Goal: Task Accomplishment & Management: Use online tool/utility

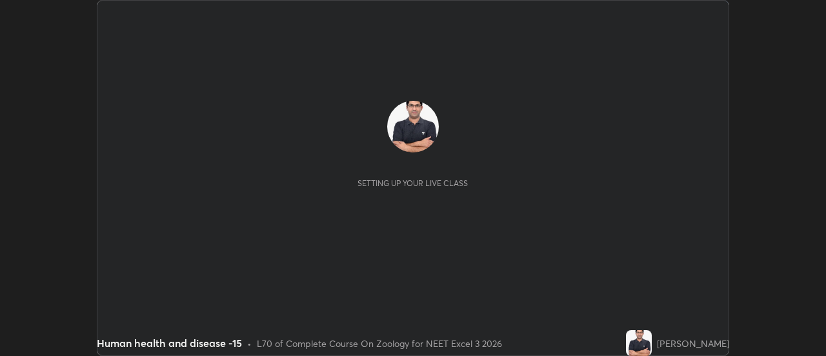
scroll to position [356, 826]
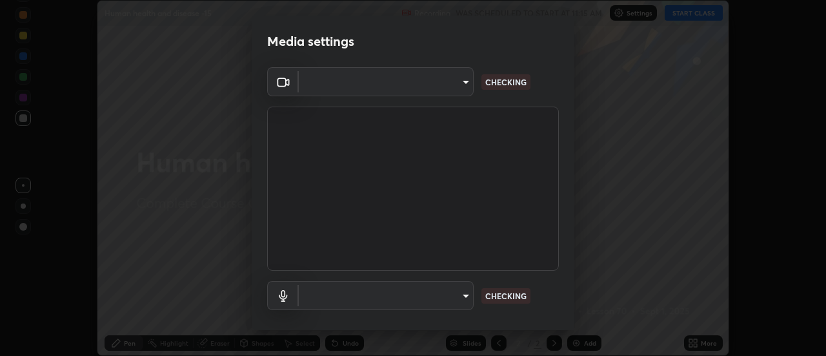
type input "cf8053163bb2f7d6ecf3d6bd7b4235d237b850a42bc303a0614f26eb784a67d0"
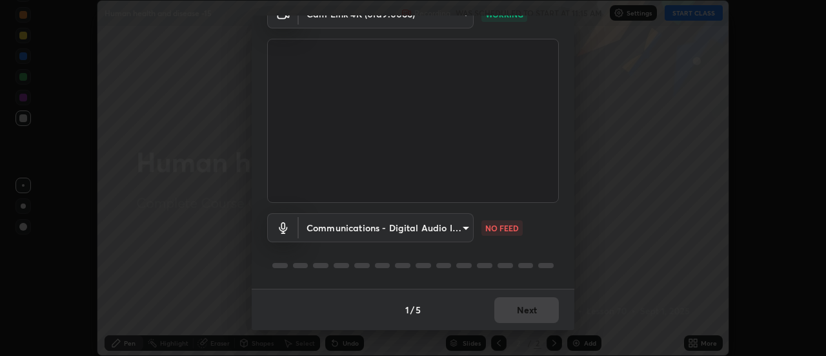
click at [460, 230] on body "Erase all Human health and disease -15 Recording WAS SCHEDULED TO START AT 11:1…" at bounding box center [413, 178] width 826 height 356
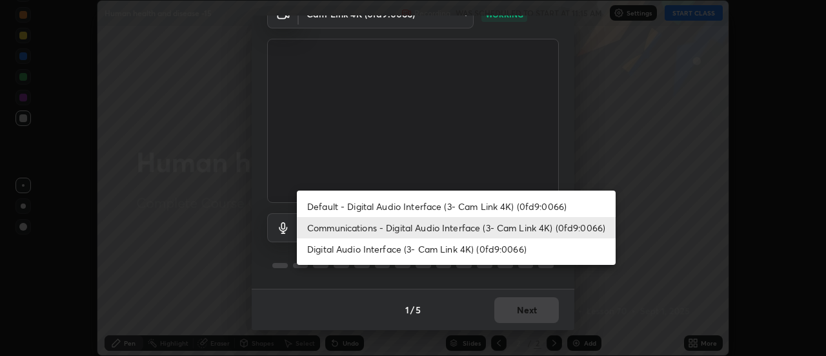
click at [438, 207] on li "Default - Digital Audio Interface (3- Cam Link 4K) (0fd9:0066)" at bounding box center [456, 206] width 319 height 21
type input "default"
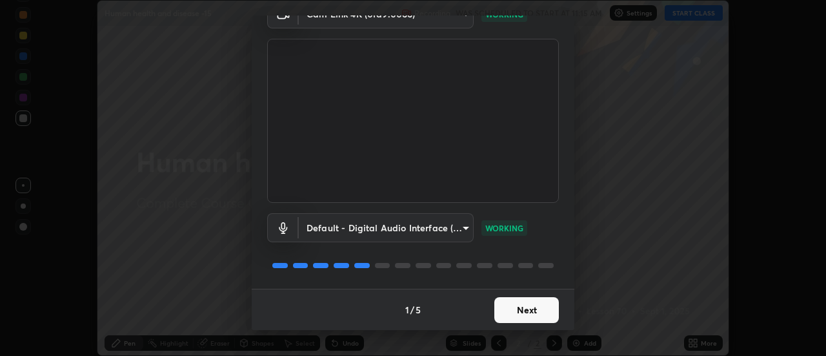
click at [508, 307] on button "Next" at bounding box center [527, 310] width 65 height 26
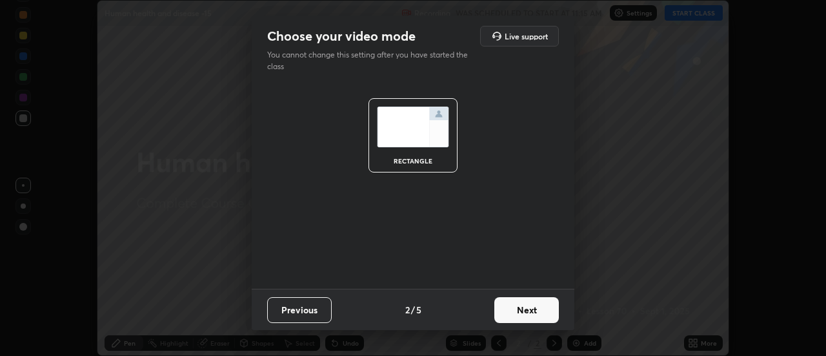
scroll to position [0, 0]
click at [516, 306] on button "Next" at bounding box center [527, 310] width 65 height 26
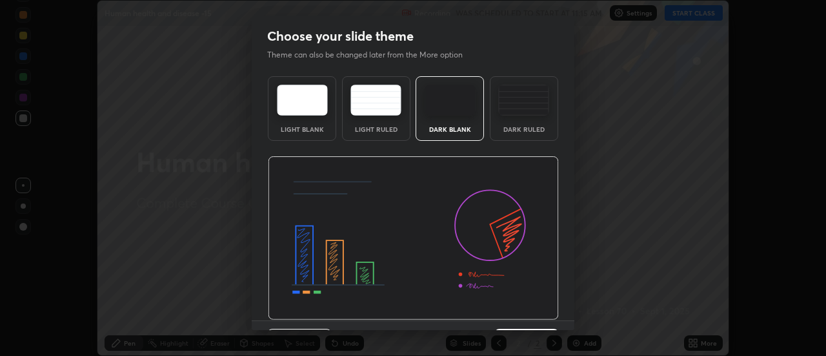
scroll to position [32, 0]
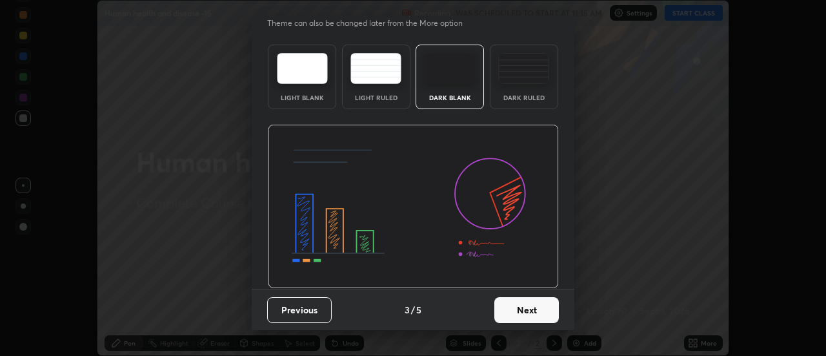
click at [520, 307] on button "Next" at bounding box center [527, 310] width 65 height 26
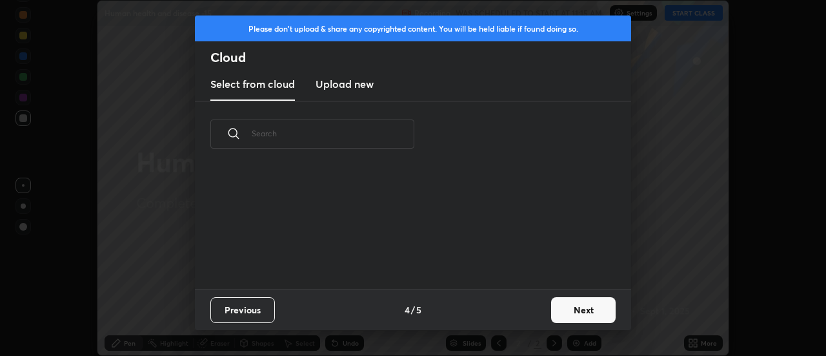
click at [553, 304] on button "Next" at bounding box center [583, 310] width 65 height 26
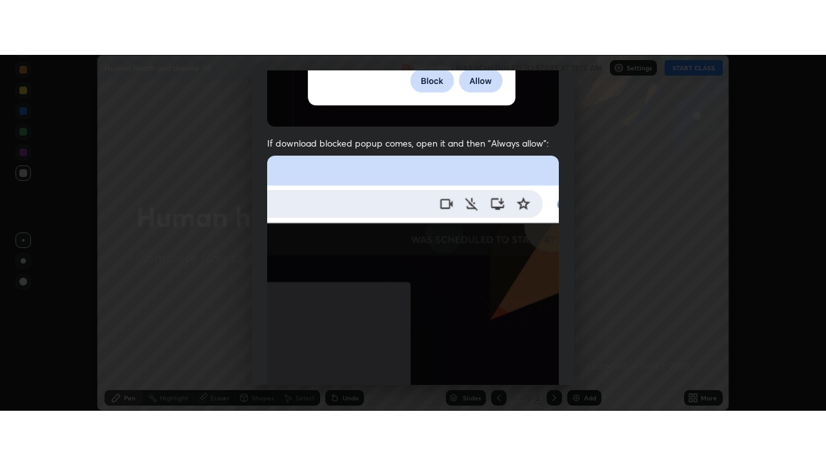
scroll to position [331, 0]
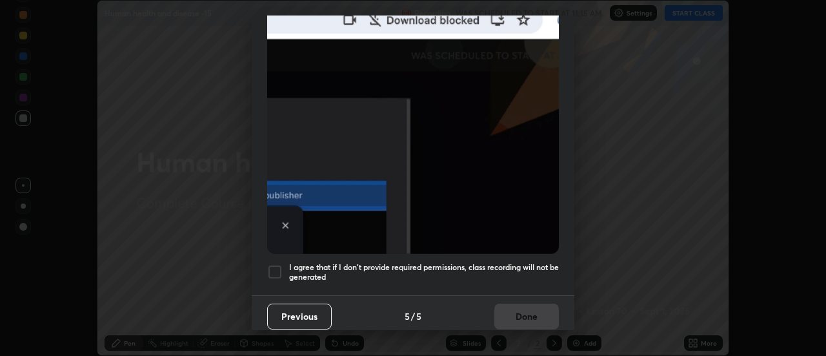
click at [271, 265] on div at bounding box center [274, 271] width 15 height 15
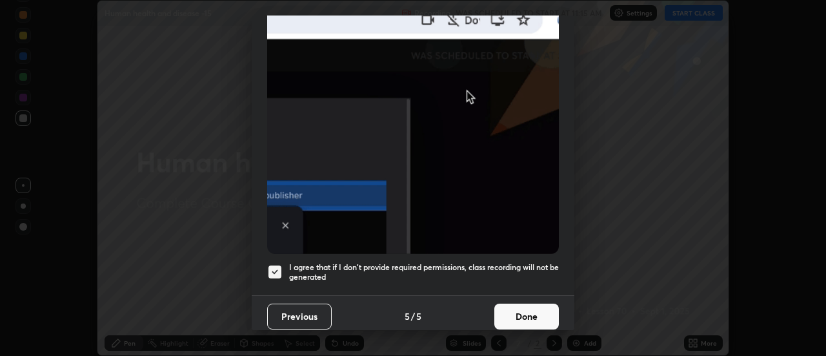
click at [504, 305] on button "Done" at bounding box center [527, 316] width 65 height 26
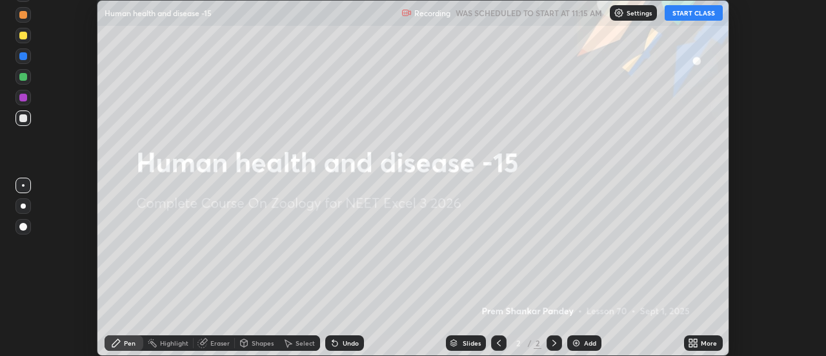
click at [692, 15] on button "START CLASS" at bounding box center [694, 12] width 58 height 15
click at [691, 340] on icon at bounding box center [691, 340] width 3 height 3
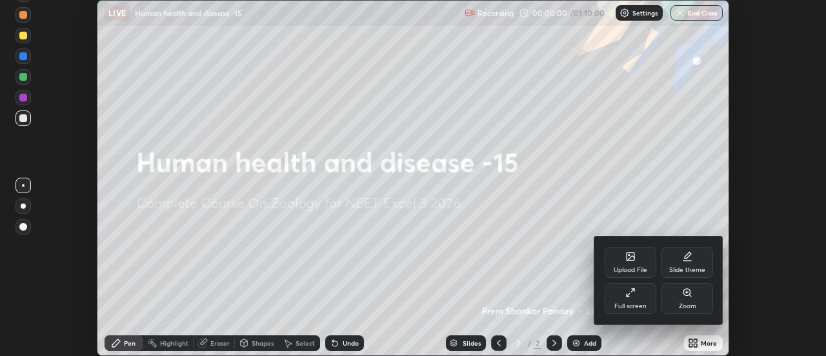
click at [627, 284] on div "Full screen" at bounding box center [631, 298] width 52 height 31
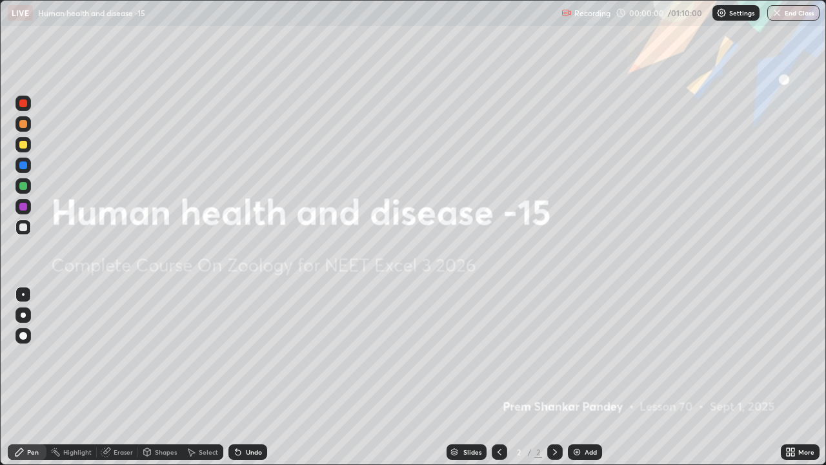
scroll to position [465, 826]
click at [574, 355] on img at bounding box center [577, 452] width 10 height 10
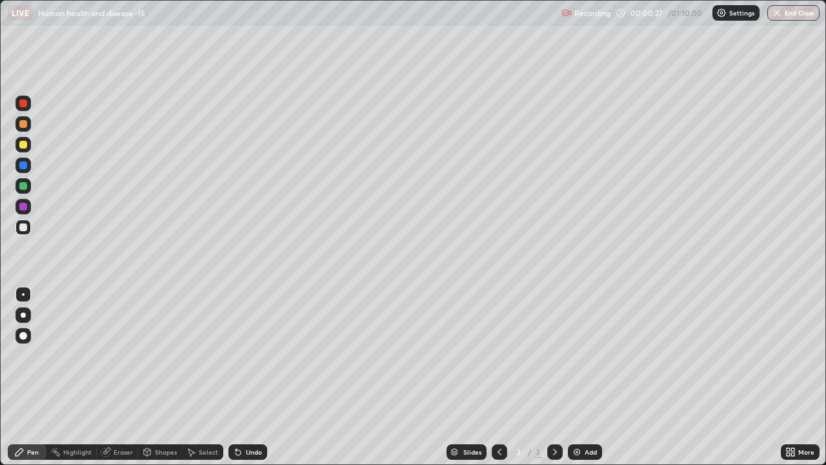
click at [25, 107] on div at bounding box center [23, 103] width 8 height 8
click at [26, 106] on div at bounding box center [22, 103] width 15 height 15
click at [25, 315] on div at bounding box center [23, 314] width 5 height 5
click at [236, 355] on icon at bounding box center [238, 452] width 5 height 5
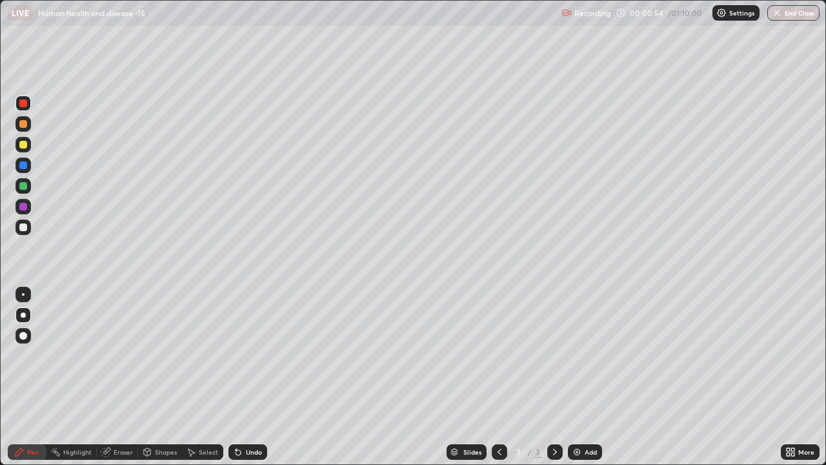
click at [236, 355] on icon at bounding box center [236, 449] width 1 height 1
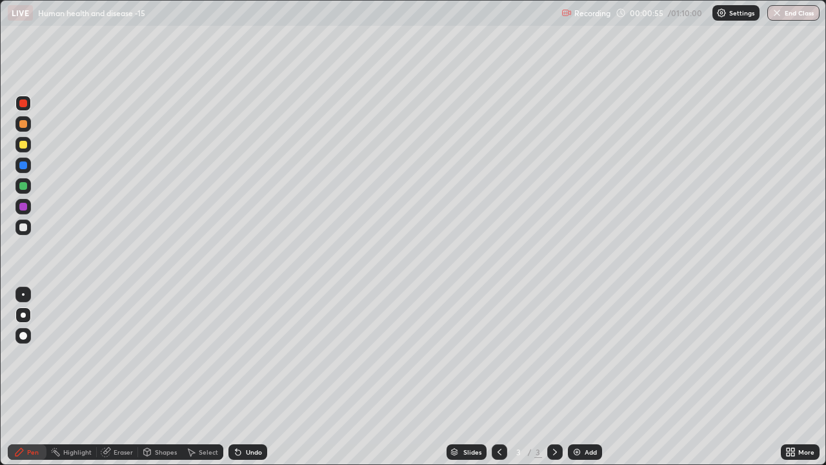
click at [236, 355] on icon at bounding box center [236, 449] width 1 height 1
click at [233, 355] on icon at bounding box center [238, 452] width 10 height 10
click at [236, 355] on icon at bounding box center [238, 452] width 5 height 5
click at [26, 227] on div at bounding box center [23, 227] width 8 height 8
click at [29, 226] on div at bounding box center [22, 227] width 15 height 15
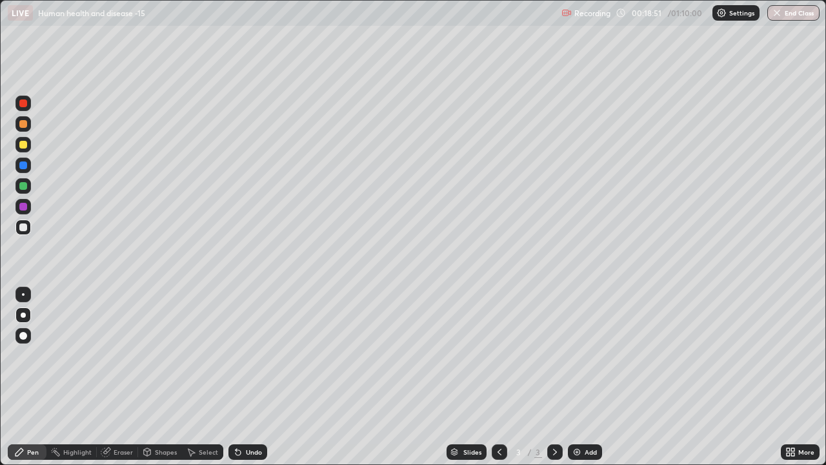
click at [236, 355] on icon at bounding box center [238, 452] width 5 height 5
click at [236, 355] on icon at bounding box center [236, 449] width 1 height 1
click at [234, 355] on icon at bounding box center [238, 452] width 10 height 10
click at [236, 355] on icon at bounding box center [236, 449] width 1 height 1
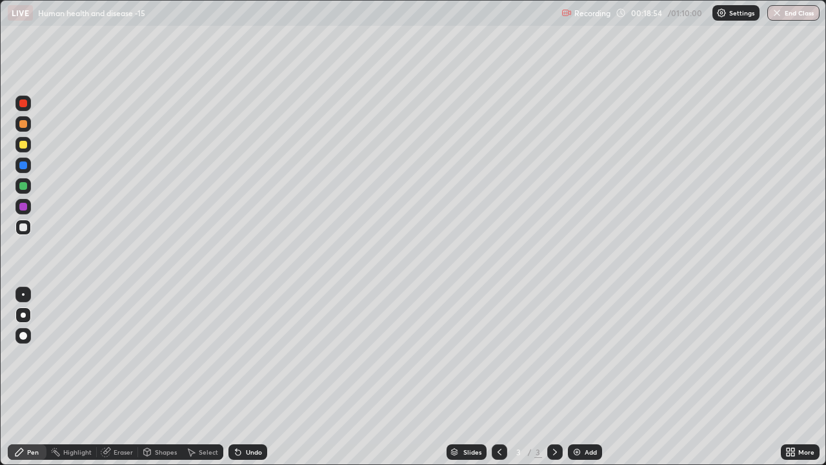
click at [233, 355] on icon at bounding box center [238, 452] width 10 height 10
click at [236, 355] on icon at bounding box center [236, 449] width 1 height 1
click at [236, 355] on icon at bounding box center [238, 452] width 5 height 5
click at [577, 355] on img at bounding box center [577, 452] width 10 height 10
click at [236, 355] on icon at bounding box center [238, 452] width 5 height 5
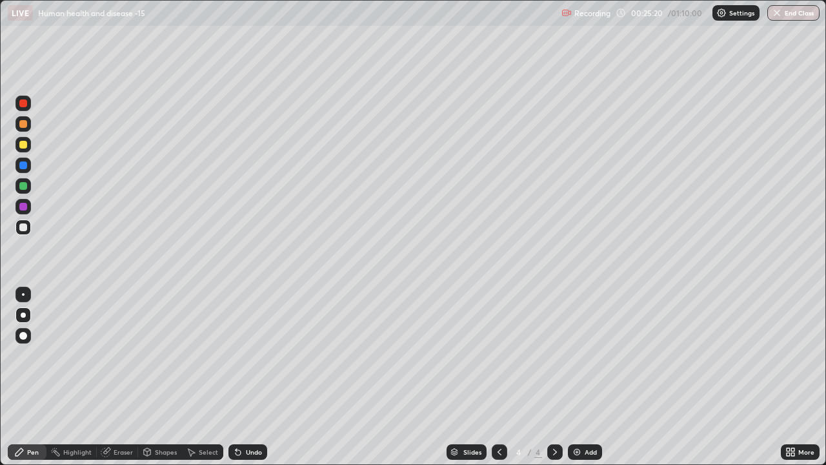
click at [236, 355] on icon at bounding box center [238, 452] width 5 height 5
